Goal: Task Accomplishment & Management: Manage account settings

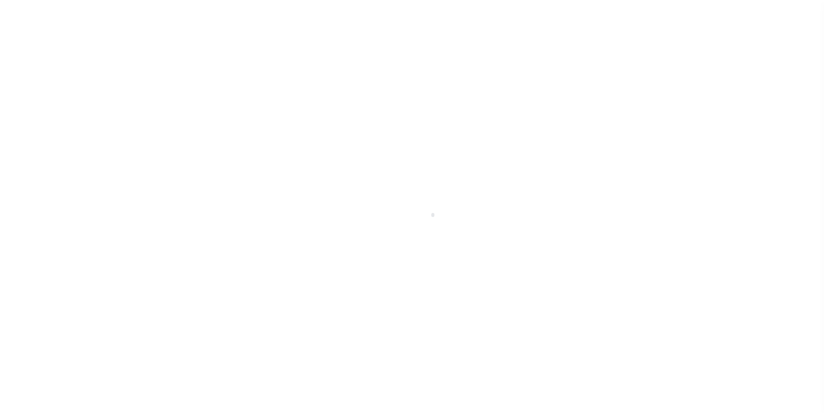
scroll to position [9, 0]
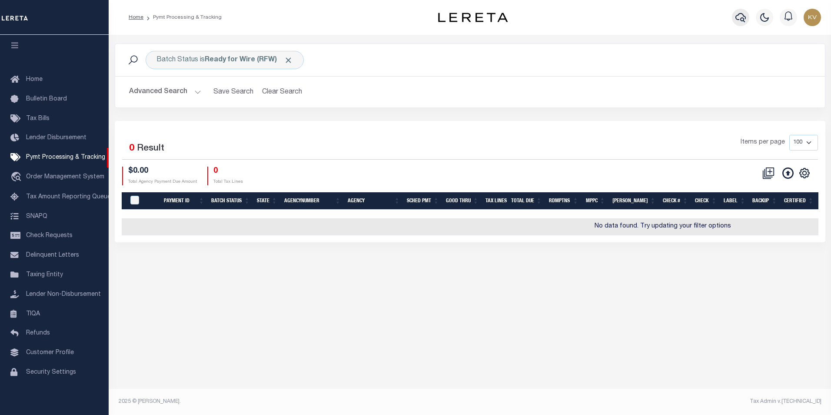
click at [740, 15] on icon "button" at bounding box center [740, 17] width 10 height 10
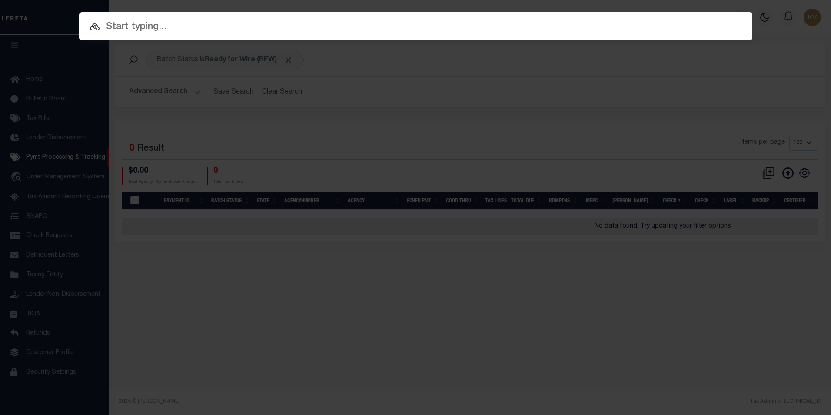
click at [192, 25] on input "text" at bounding box center [415, 27] width 673 height 15
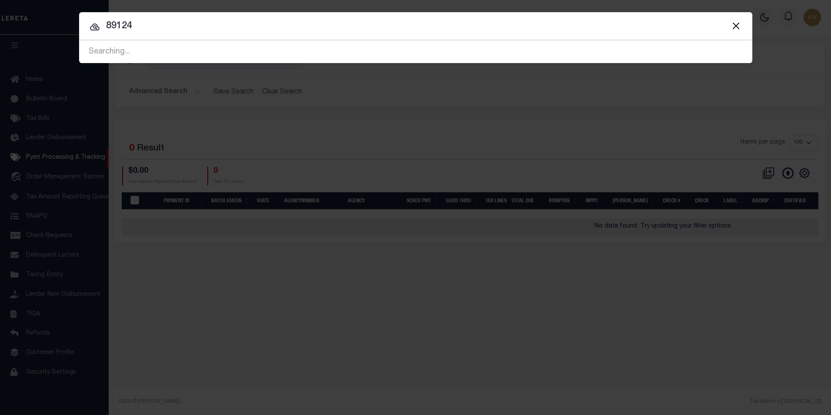
type input "89124"
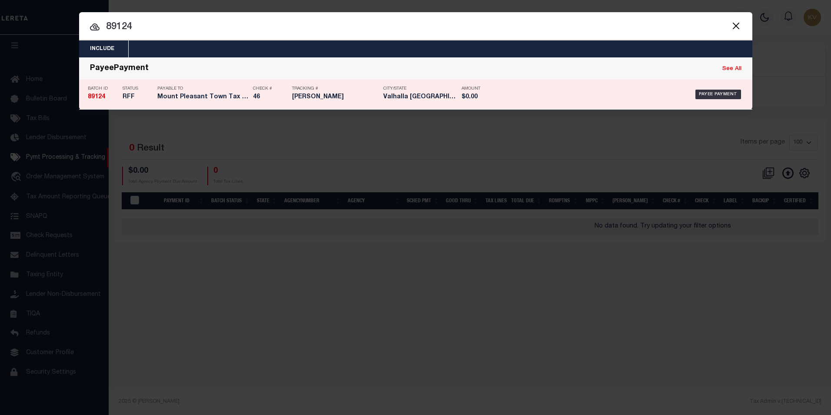
click at [217, 95] on h5 "Mount Pleasant Town Tax Collector" at bounding box center [202, 96] width 91 height 7
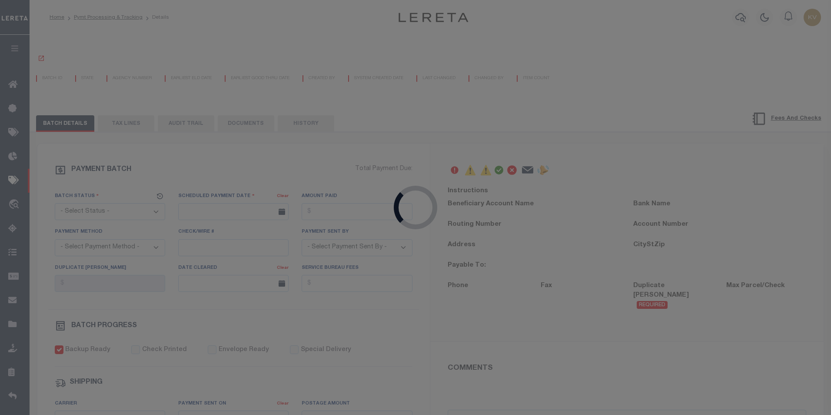
select select "RFW"
type input "[DATE]"
type input "$668,486.3"
select select "TRA"
select select "[PERSON_NAME]"
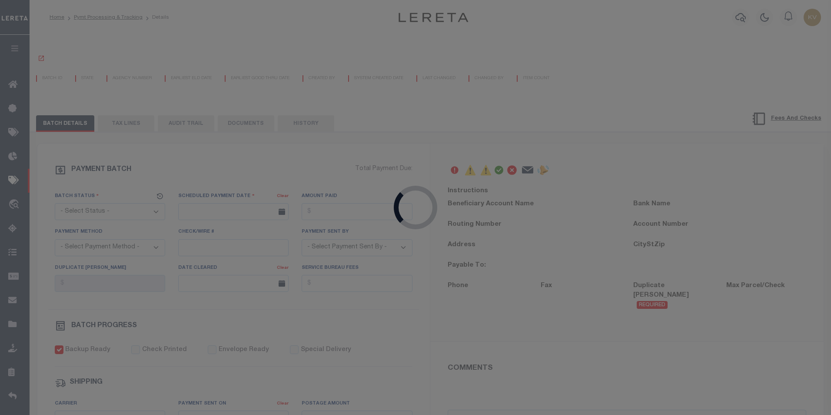
checkbox input "true"
type input "N"
radio input "true"
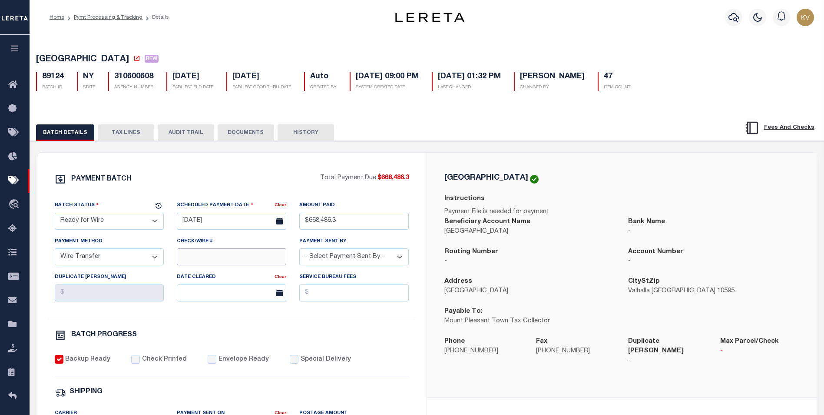
click at [245, 256] on input "Check/Wire #" at bounding box center [231, 256] width 109 height 17
type input "Submitted to ACCT [DATE]"
click at [270, 180] on div "PAYMENT BATCH" at bounding box center [187, 181] width 265 height 17
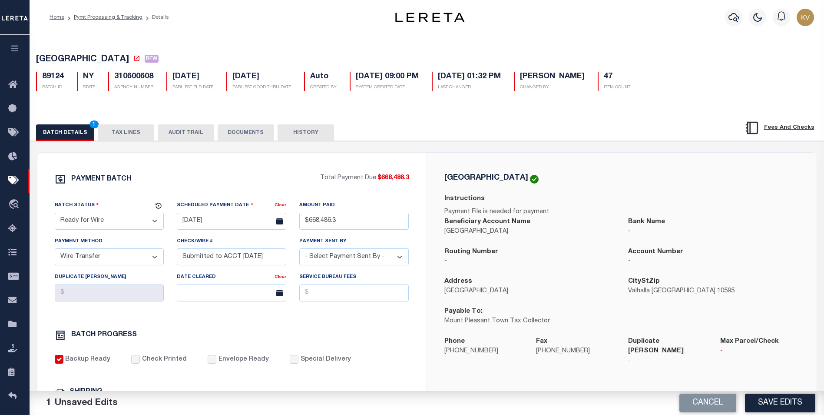
click at [251, 132] on button "DOCUMENTS" at bounding box center [246, 132] width 56 height 17
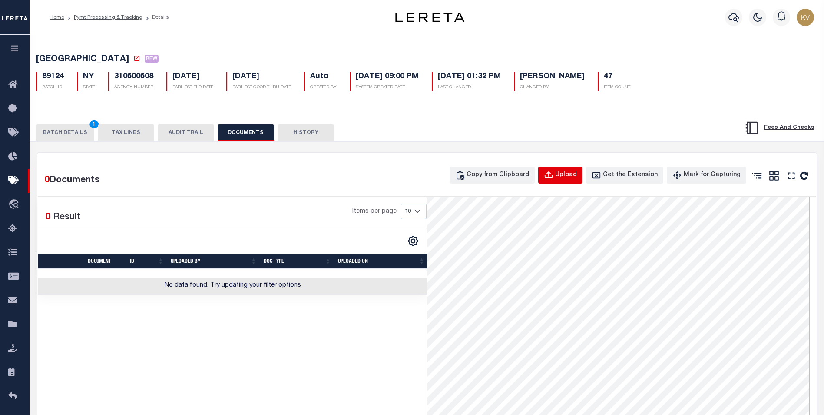
click at [567, 174] on div "Upload" at bounding box center [566, 175] width 22 height 10
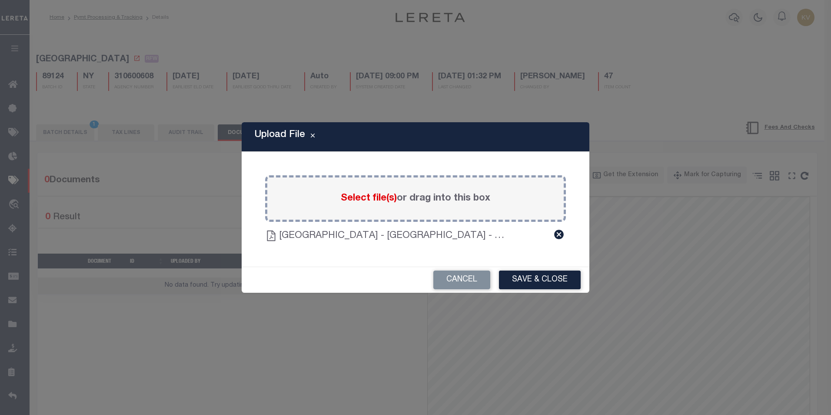
click at [539, 276] on button "Save & Close" at bounding box center [540, 279] width 82 height 19
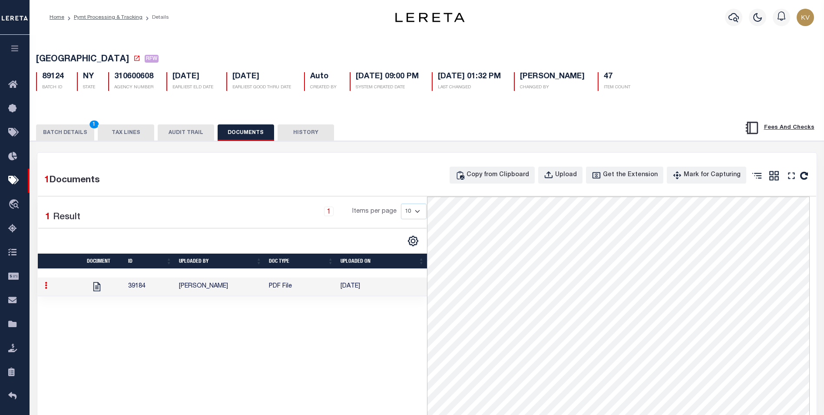
click at [71, 133] on button "BATCH DETAILS 1" at bounding box center [65, 132] width 58 height 17
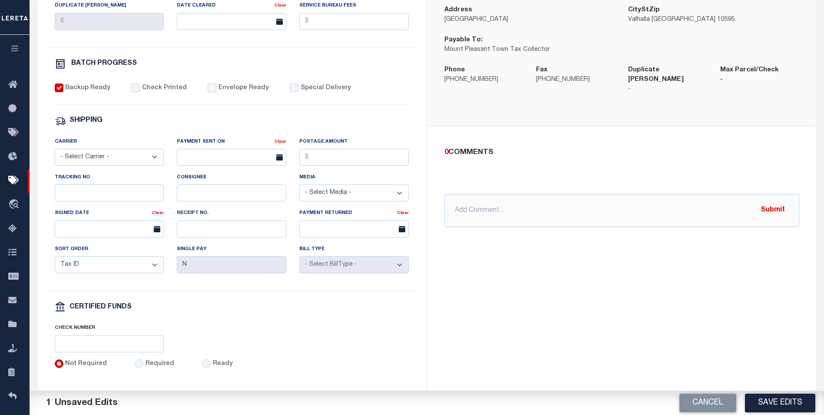
scroll to position [321, 0]
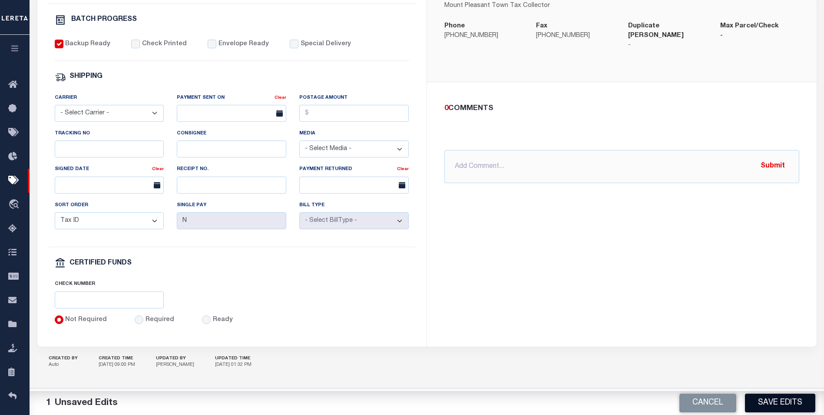
click at [765, 405] on button "Save Edits" at bounding box center [780, 402] width 70 height 19
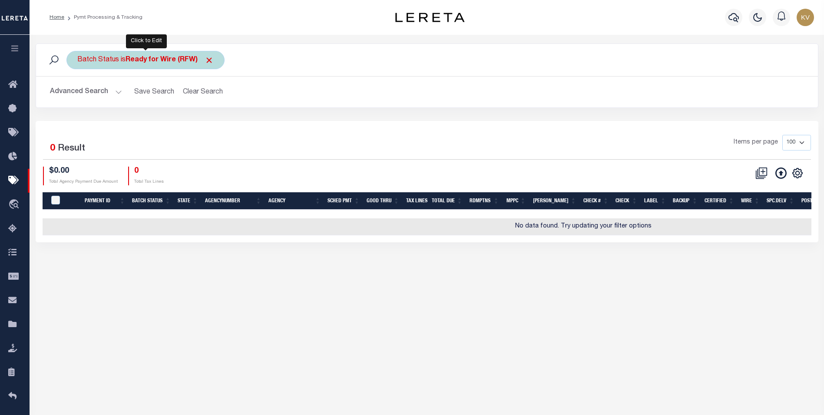
click at [125, 59] on div "Batch Status is Ready for Wire (RFW)" at bounding box center [145, 60] width 158 height 18
select select "RFW"
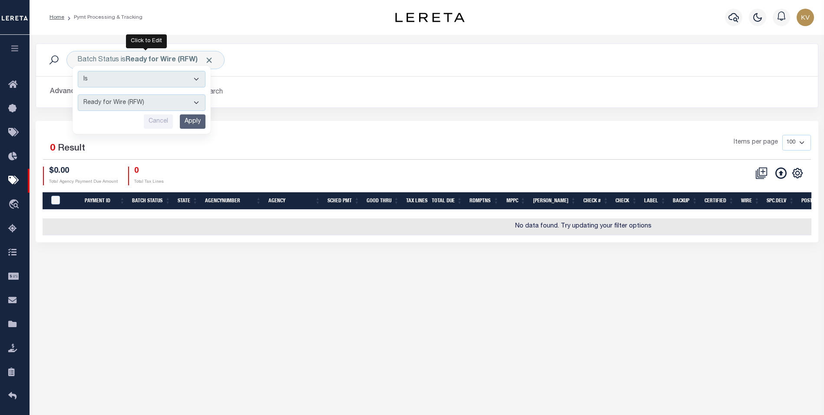
click at [494, 97] on h2 "Advanced Search Save Search Clear Search PayeeSearchTable_dynamictable_____Defa…" at bounding box center [427, 91] width 768 height 17
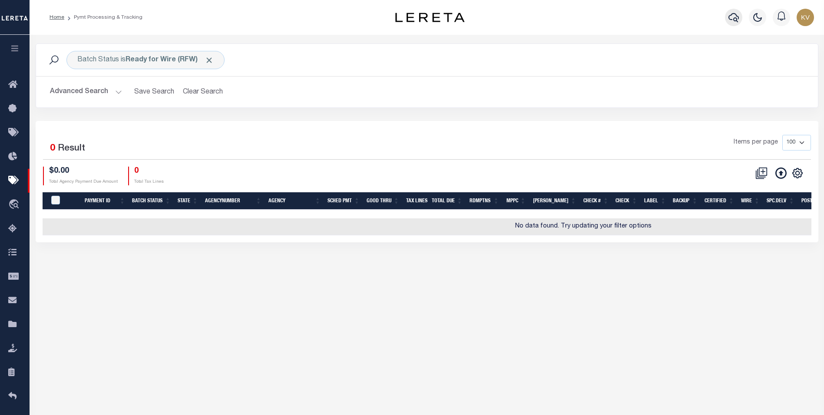
click at [730, 14] on icon "button" at bounding box center [734, 17] width 10 height 10
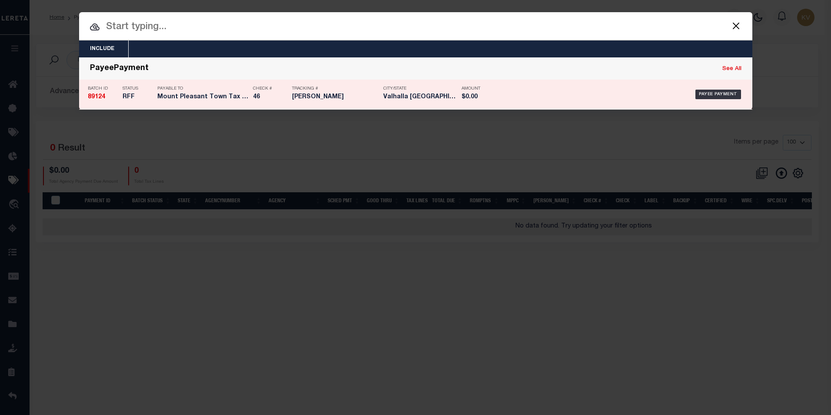
click at [142, 98] on h5 "RFF" at bounding box center [138, 96] width 30 height 7
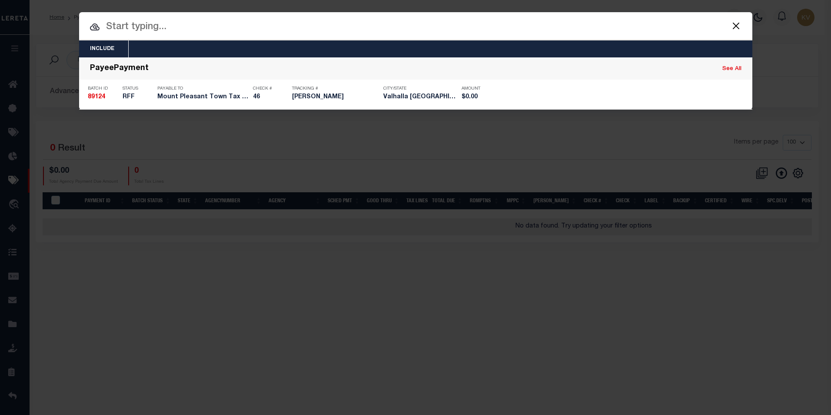
type input "$668,486.3"
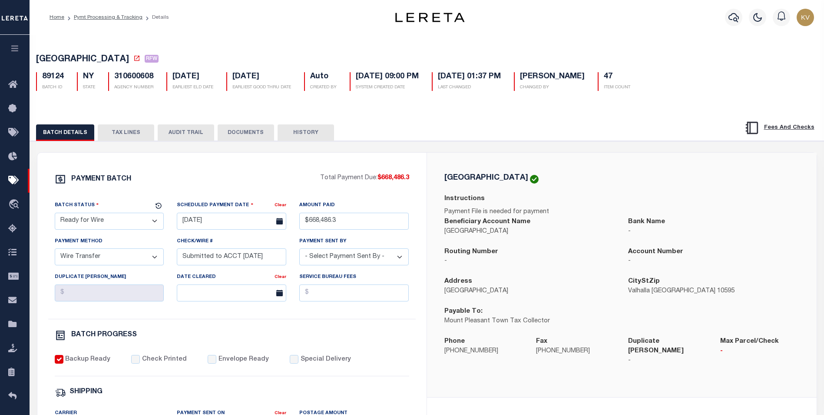
click at [246, 131] on button "DOCUMENTS" at bounding box center [246, 132] width 56 height 17
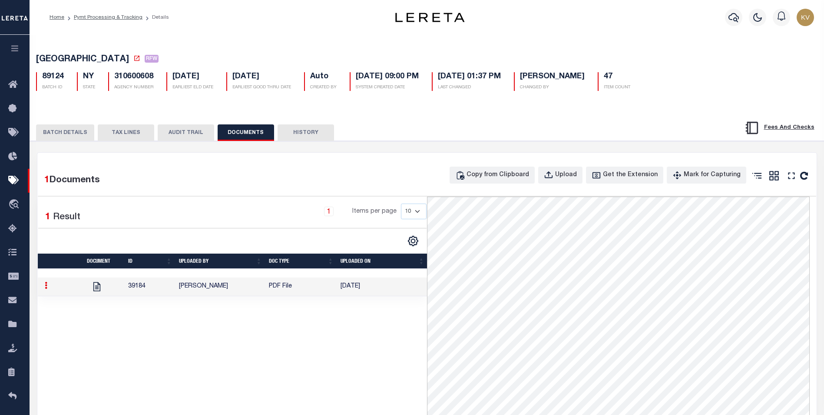
drag, startPoint x: 223, startPoint y: 345, endPoint x: 222, endPoint y: 332, distance: 13.5
click at [223, 344] on div "1 Selected 1 Result 1 Items per page 10 25 50 100" at bounding box center [232, 392] width 389 height 393
